Goal: Task Accomplishment & Management: Use online tool/utility

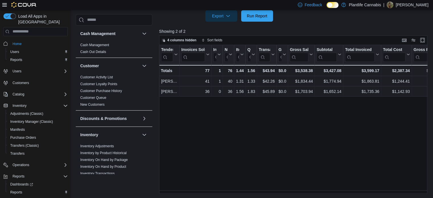
scroll to position [297, 0]
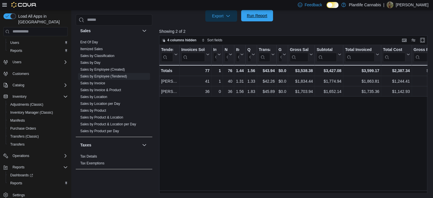
click at [272, 18] on button "Run Report" at bounding box center [257, 15] width 32 height 11
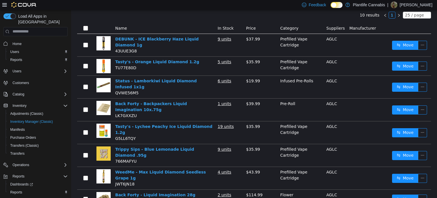
scroll to position [9, 0]
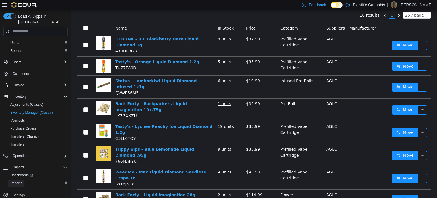
click at [21, 181] on span "Reports" at bounding box center [16, 183] width 12 height 5
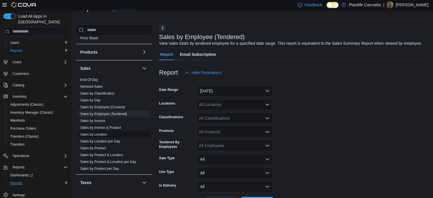
scroll to position [297, 0]
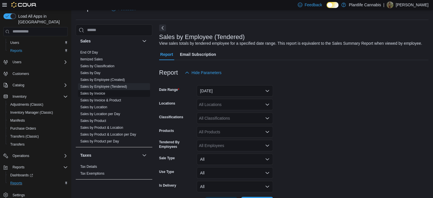
click at [104, 94] on link "Sales by Invoice" at bounding box center [92, 93] width 25 height 4
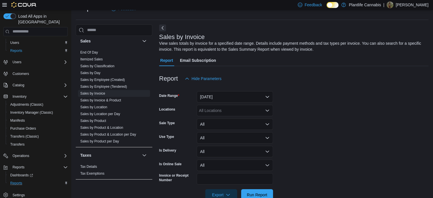
scroll to position [19, 0]
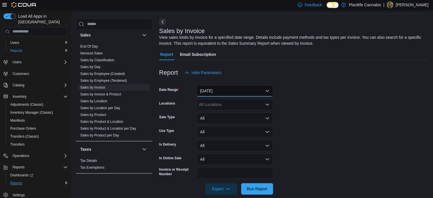
click at [229, 90] on button "[DATE]" at bounding box center [235, 90] width 76 height 11
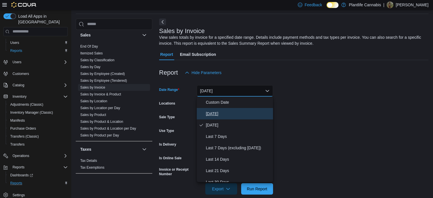
click at [225, 110] on button "[DATE]" at bounding box center [235, 113] width 76 height 11
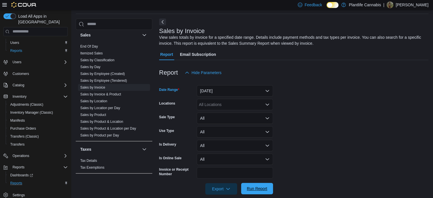
click at [257, 188] on span "Run Report" at bounding box center [257, 189] width 20 height 6
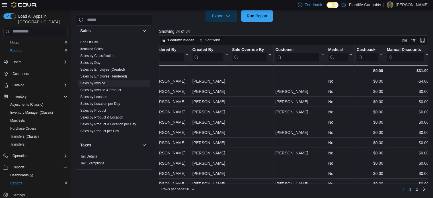
scroll to position [0, 710]
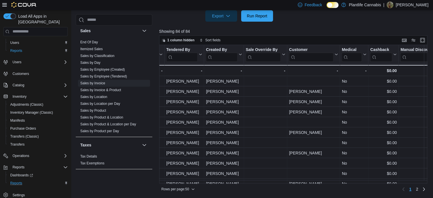
click at [193, 54] on input "search" at bounding box center [182, 56] width 32 height 9
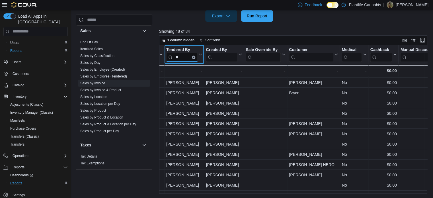
scroll to position [349, 710]
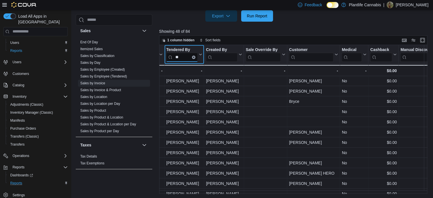
type input "**"
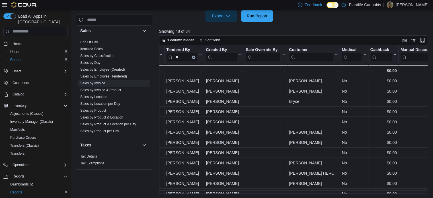
click at [24, 40] on span "Home" at bounding box center [38, 43] width 57 height 7
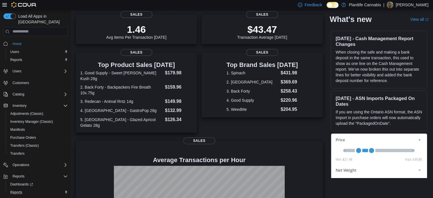
scroll to position [138, 0]
